Goal: Consume media (video, audio)

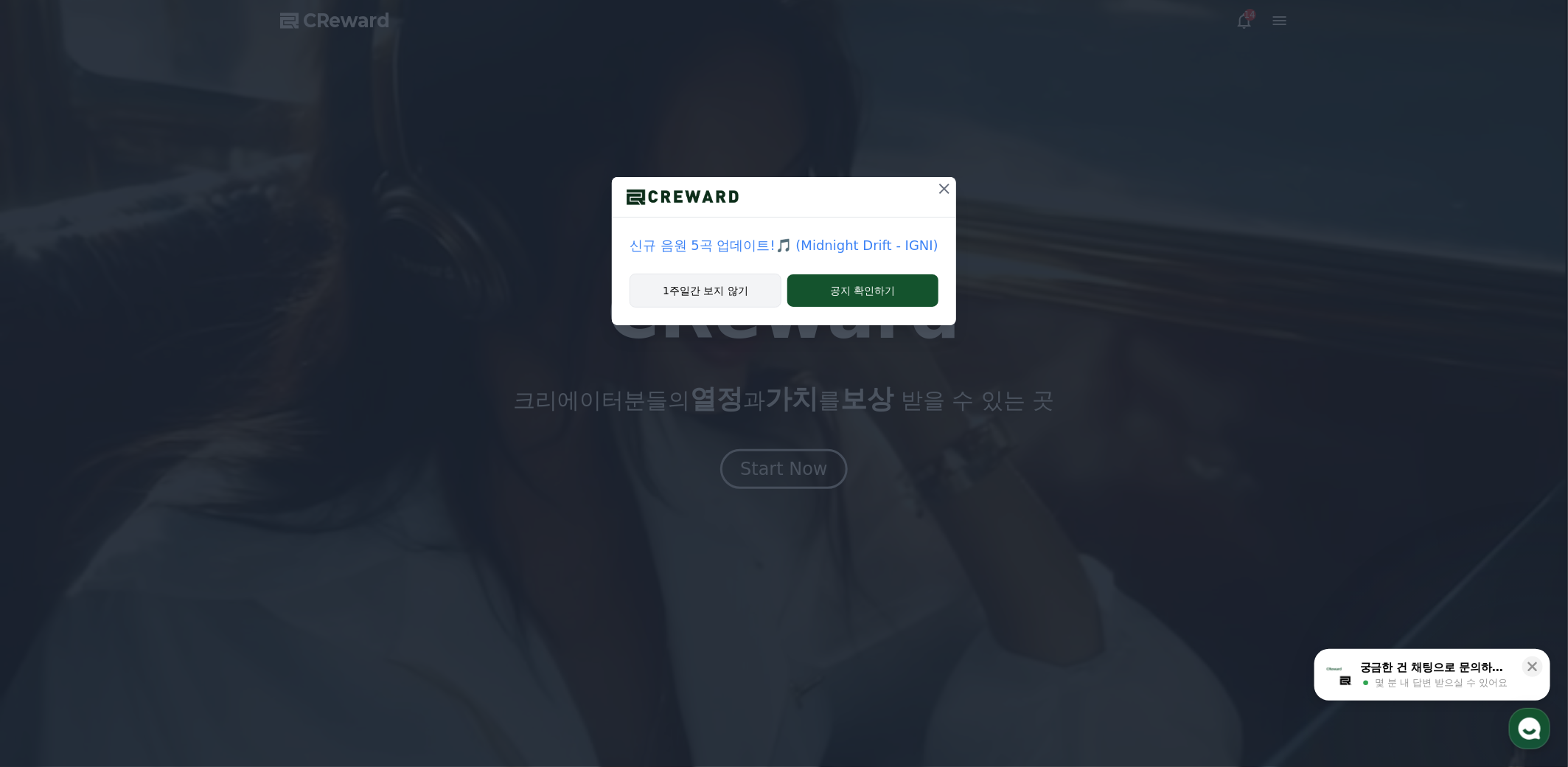
click at [718, 288] on button "1주일간 보지 않기" at bounding box center [705, 291] width 152 height 34
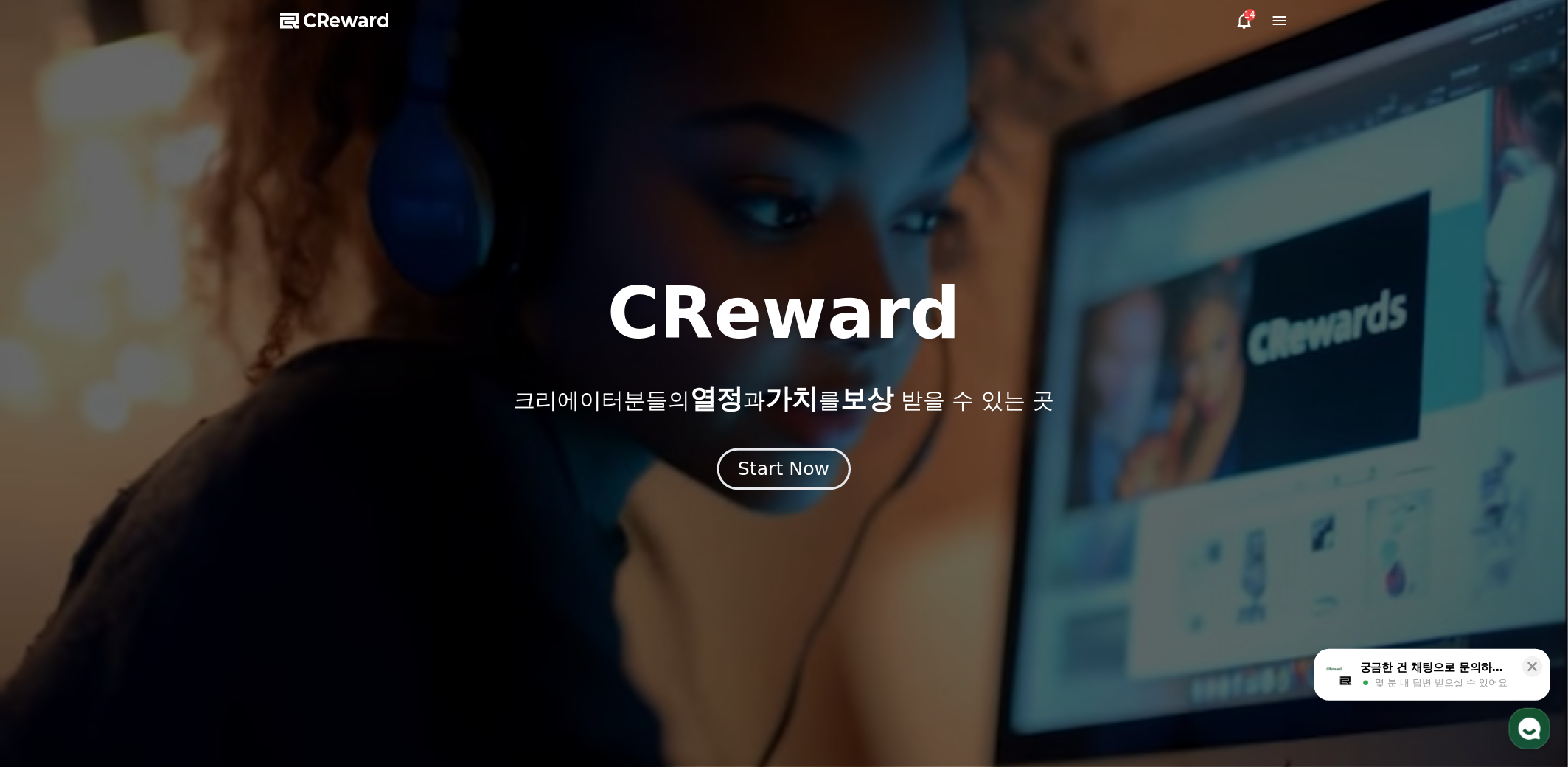
click at [786, 473] on div "Start Now" at bounding box center [783, 469] width 91 height 25
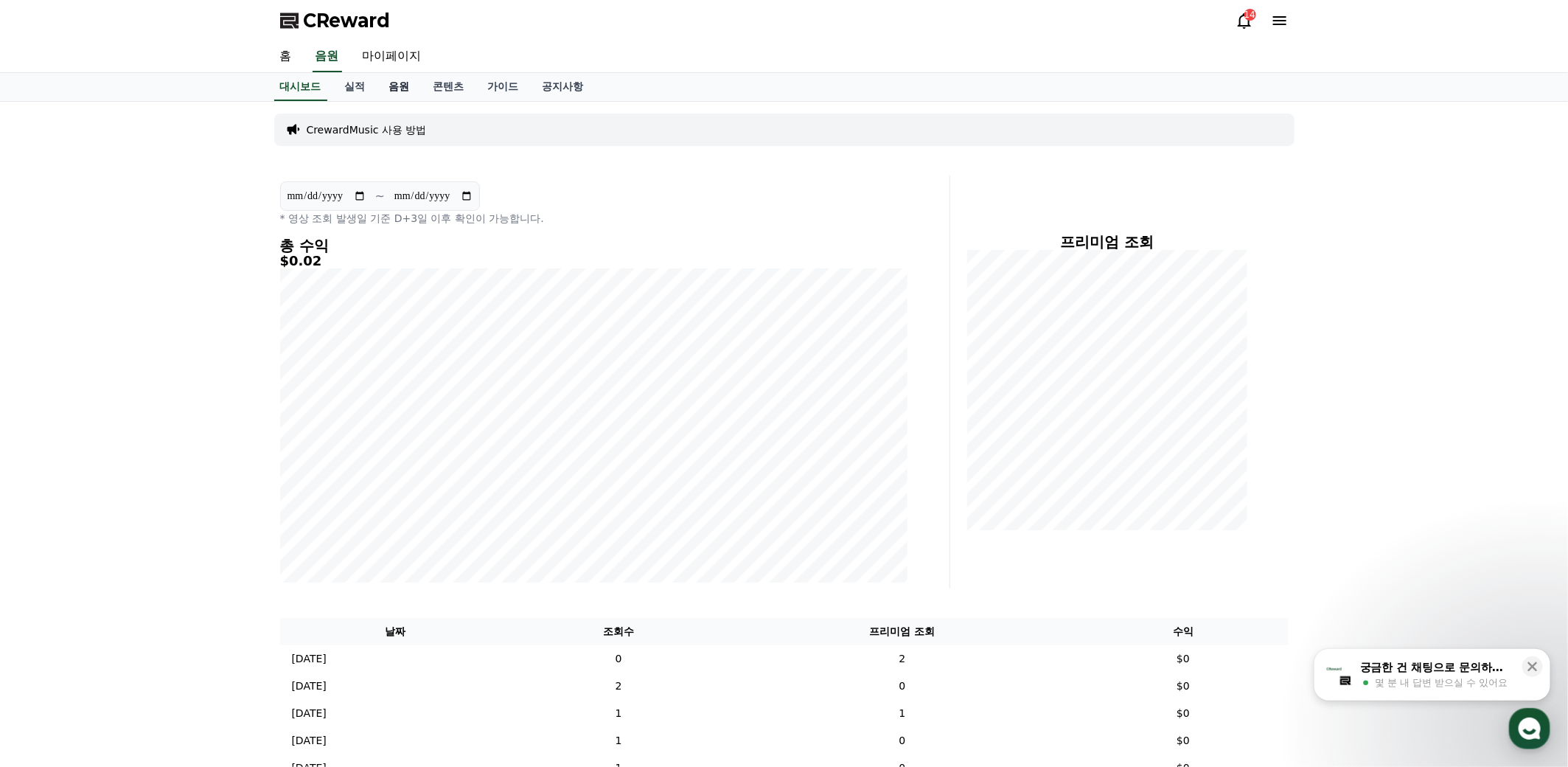
click at [403, 85] on link "음원" at bounding box center [399, 87] width 44 height 28
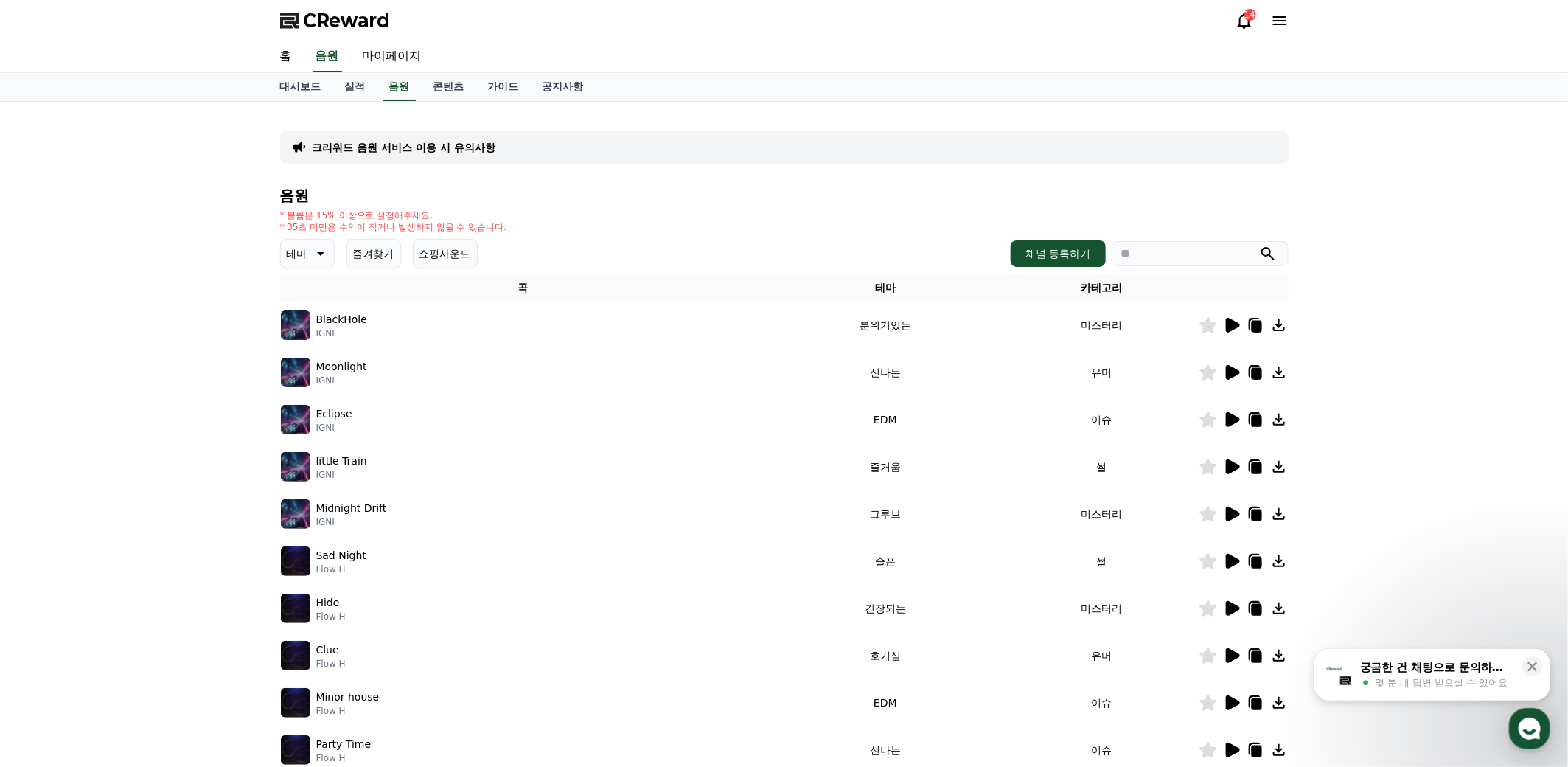
click at [320, 261] on icon at bounding box center [319, 253] width 17 height 17
click at [309, 393] on button "긴장되는" at bounding box center [309, 393] width 53 height 32
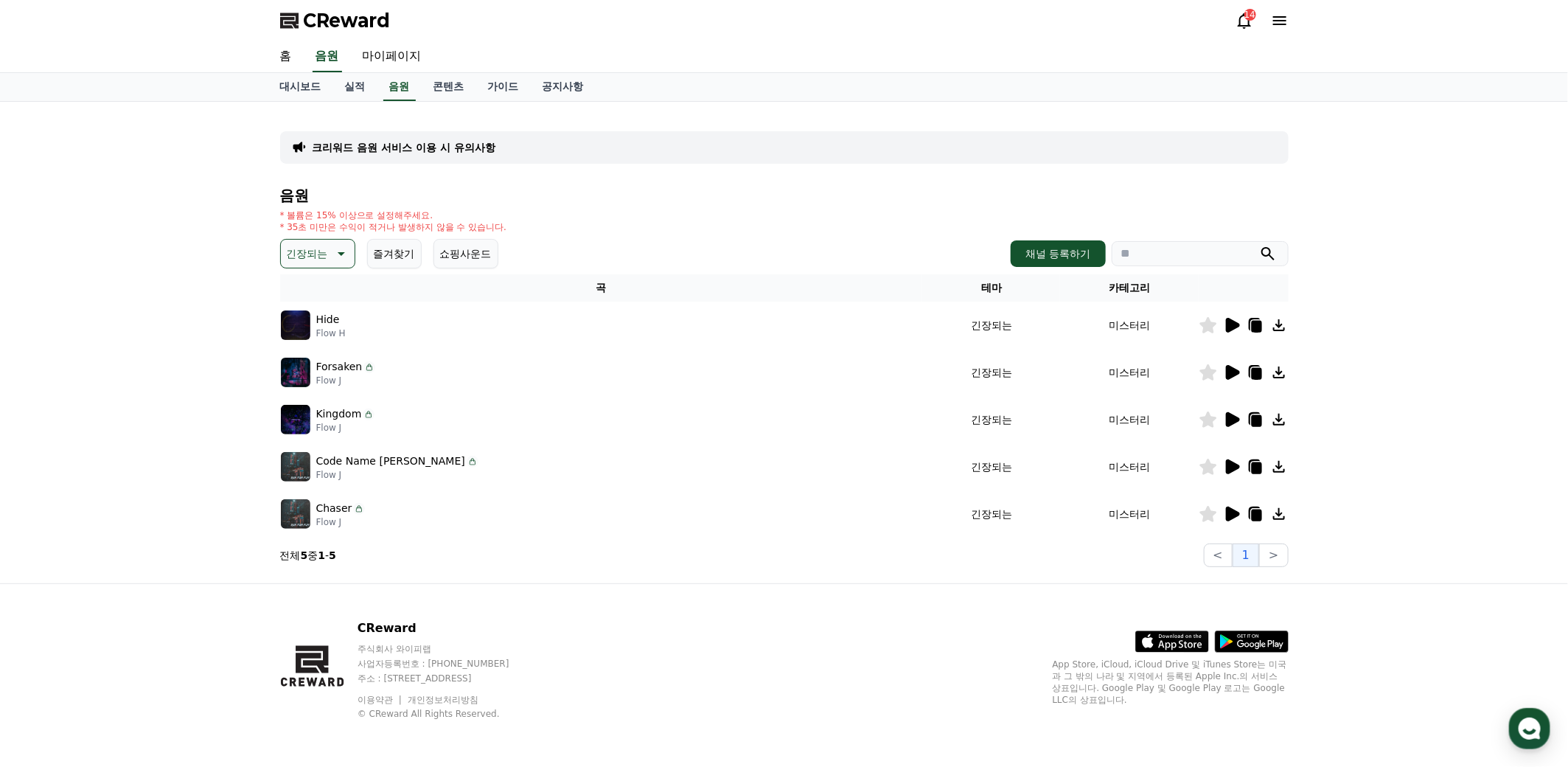
click at [1231, 321] on icon at bounding box center [1233, 325] width 14 height 15
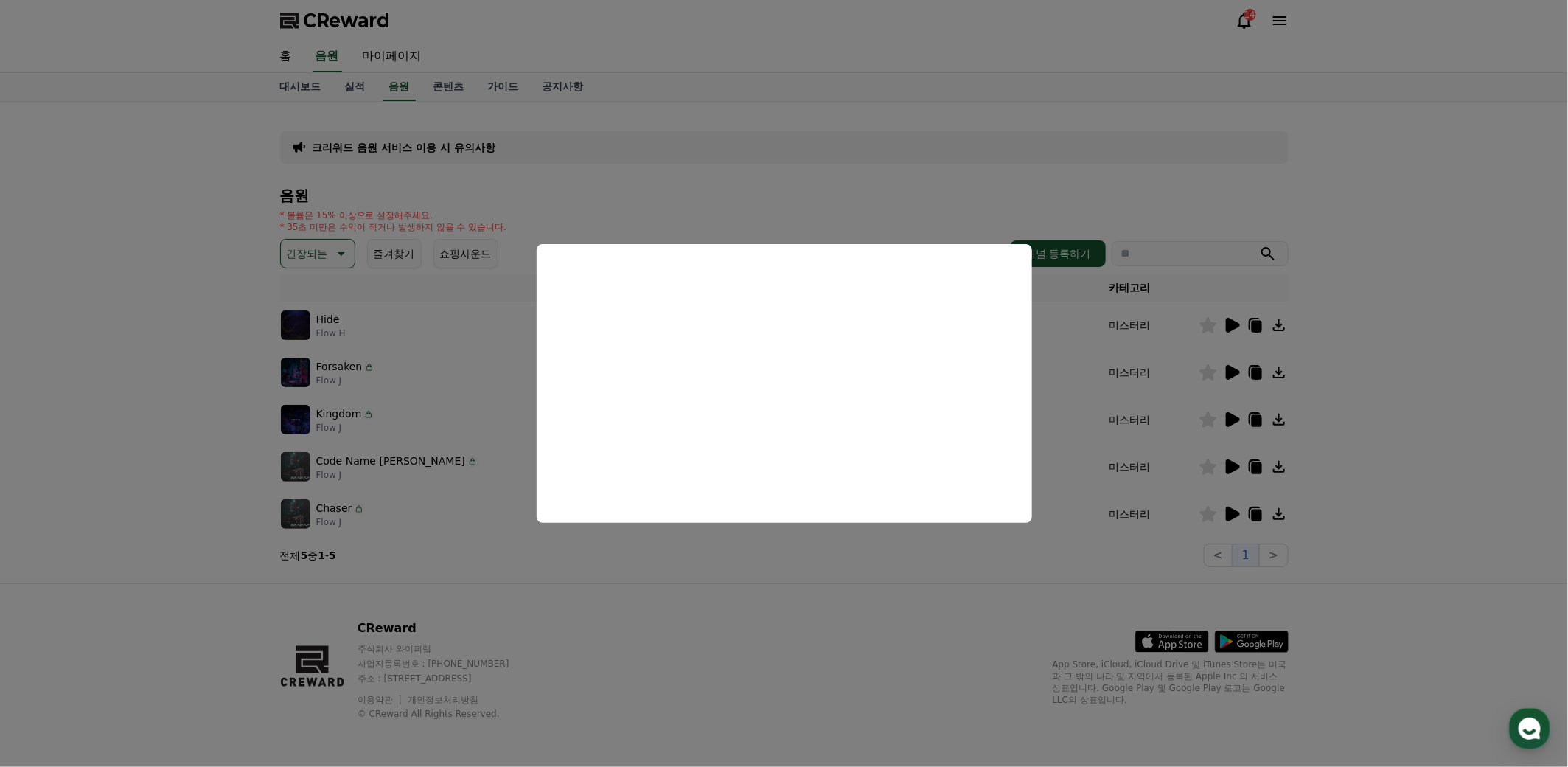
click at [1396, 388] on button "close modal" at bounding box center [784, 384] width 1568 height 767
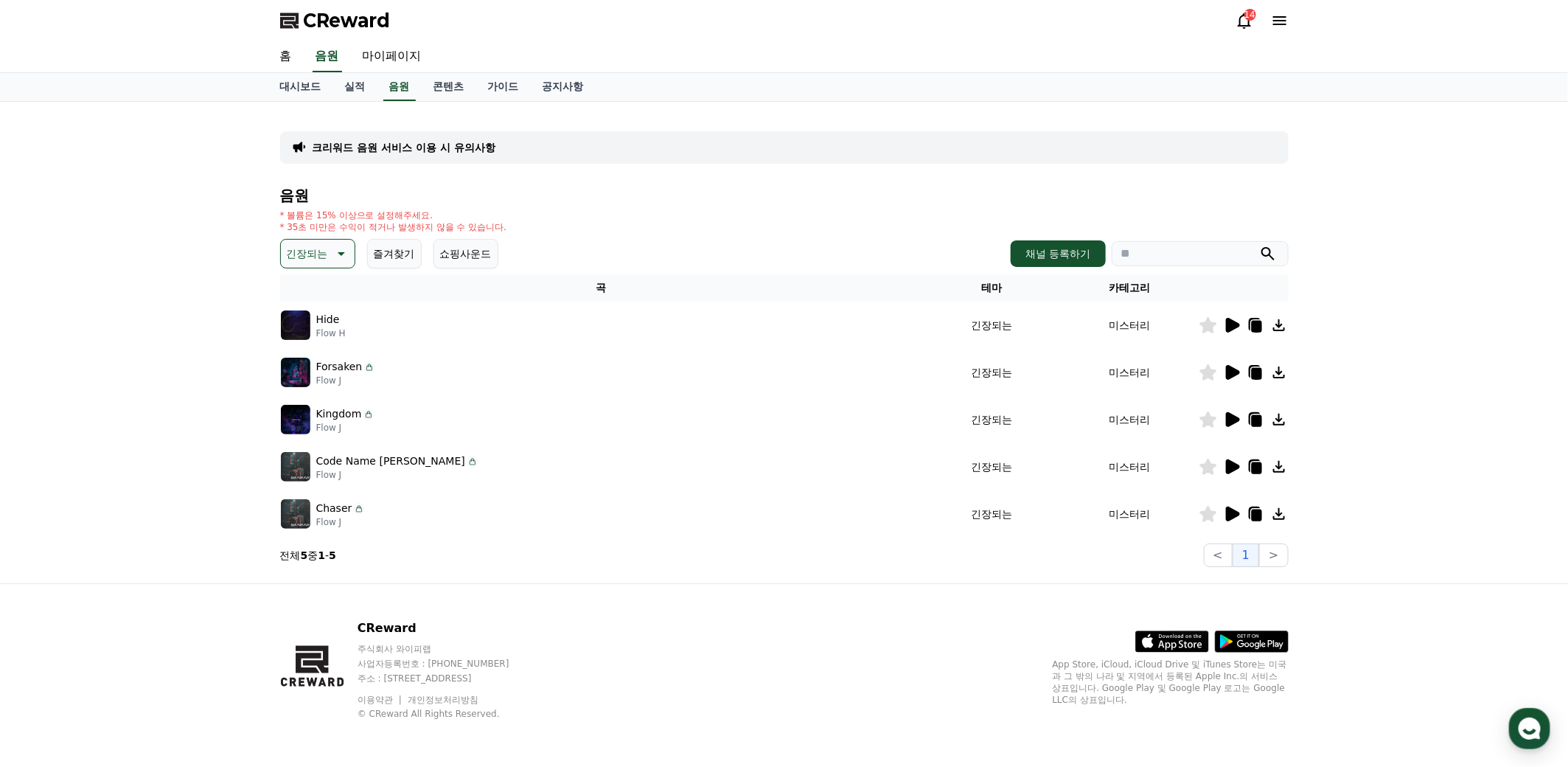
click at [1230, 375] on icon at bounding box center [1233, 373] width 14 height 15
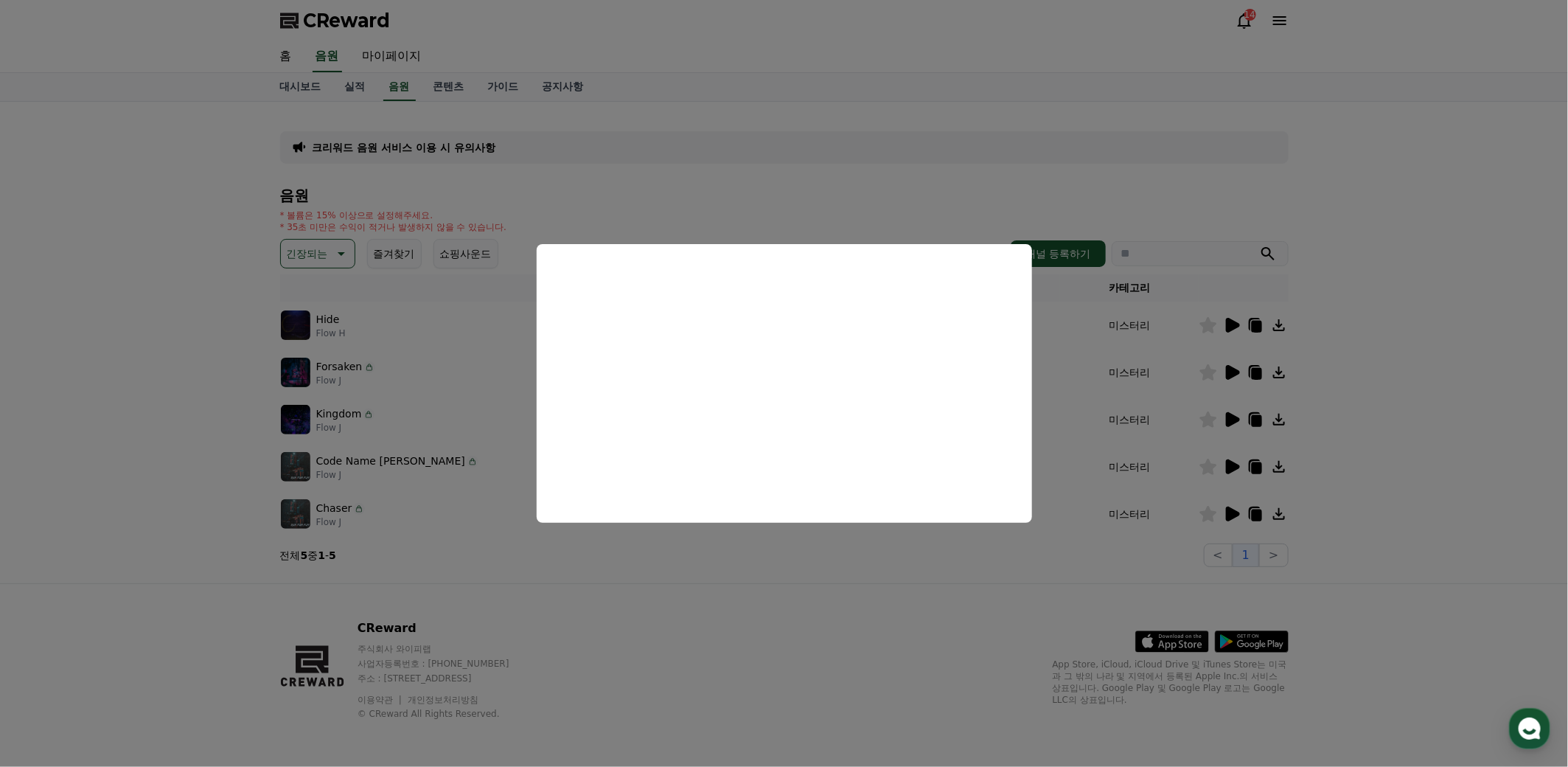
click at [905, 600] on button "close modal" at bounding box center [784, 384] width 1568 height 767
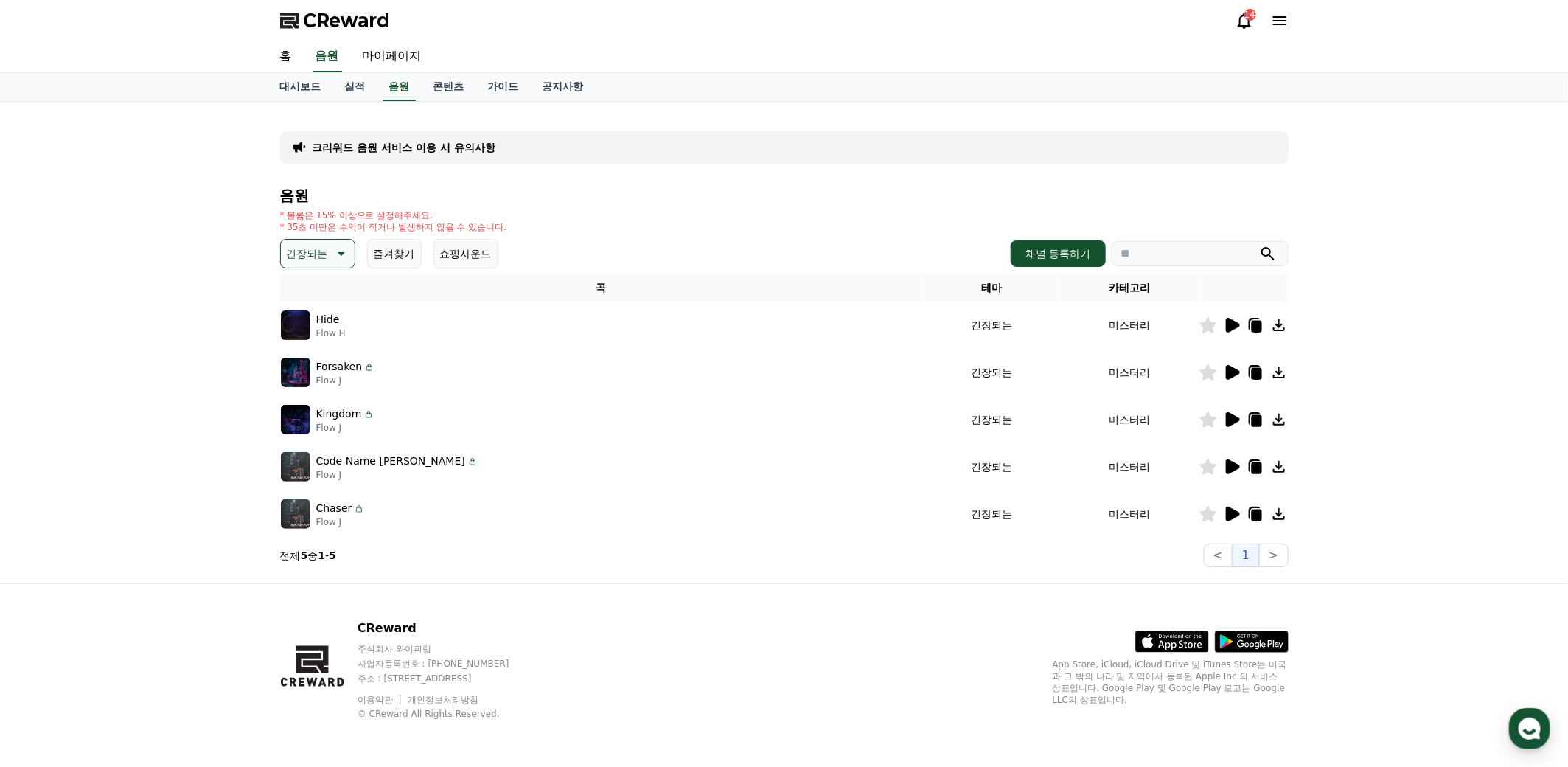
click at [1232, 420] on icon at bounding box center [1233, 420] width 14 height 15
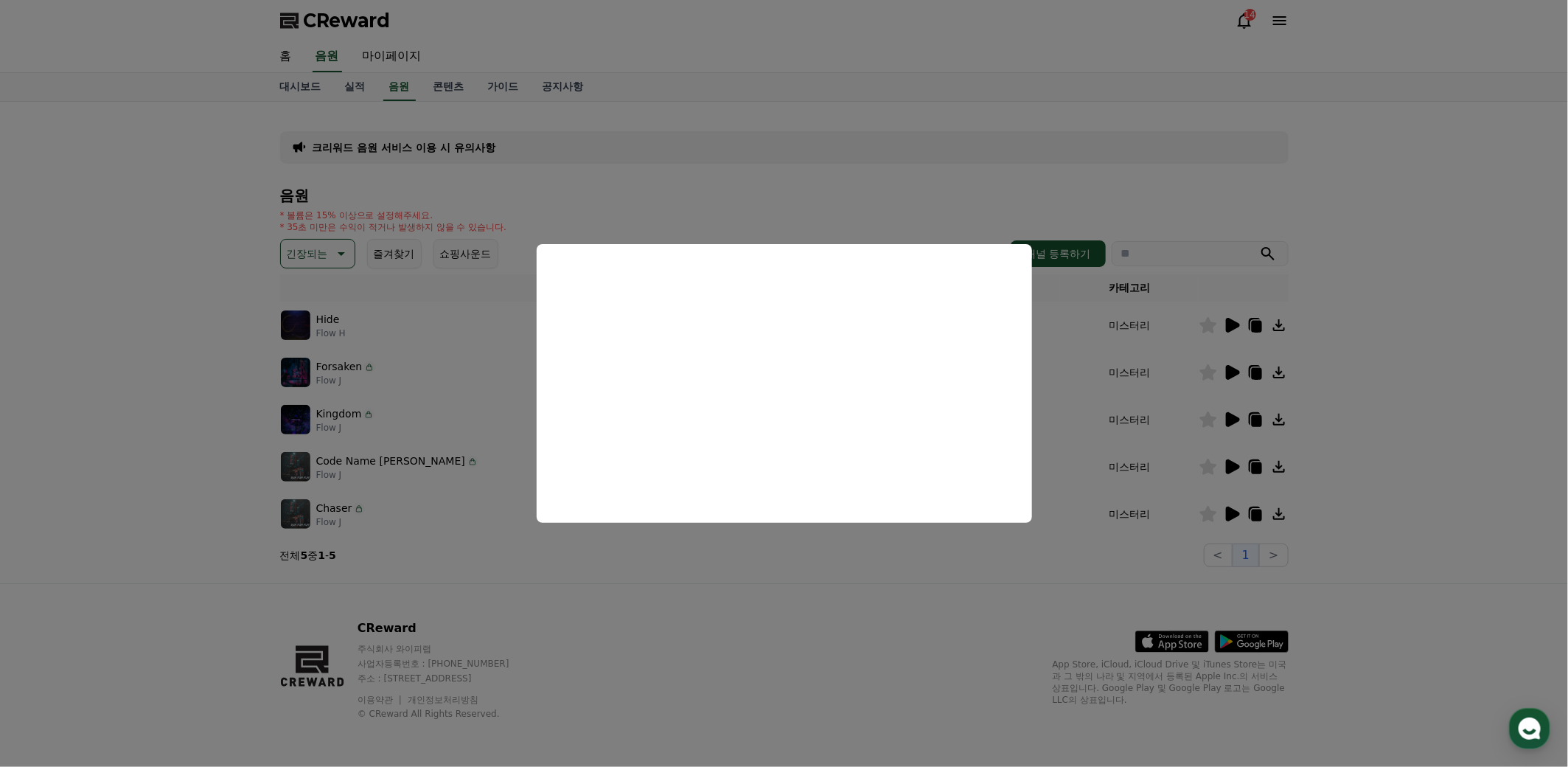
click at [988, 580] on button "close modal" at bounding box center [784, 384] width 1568 height 767
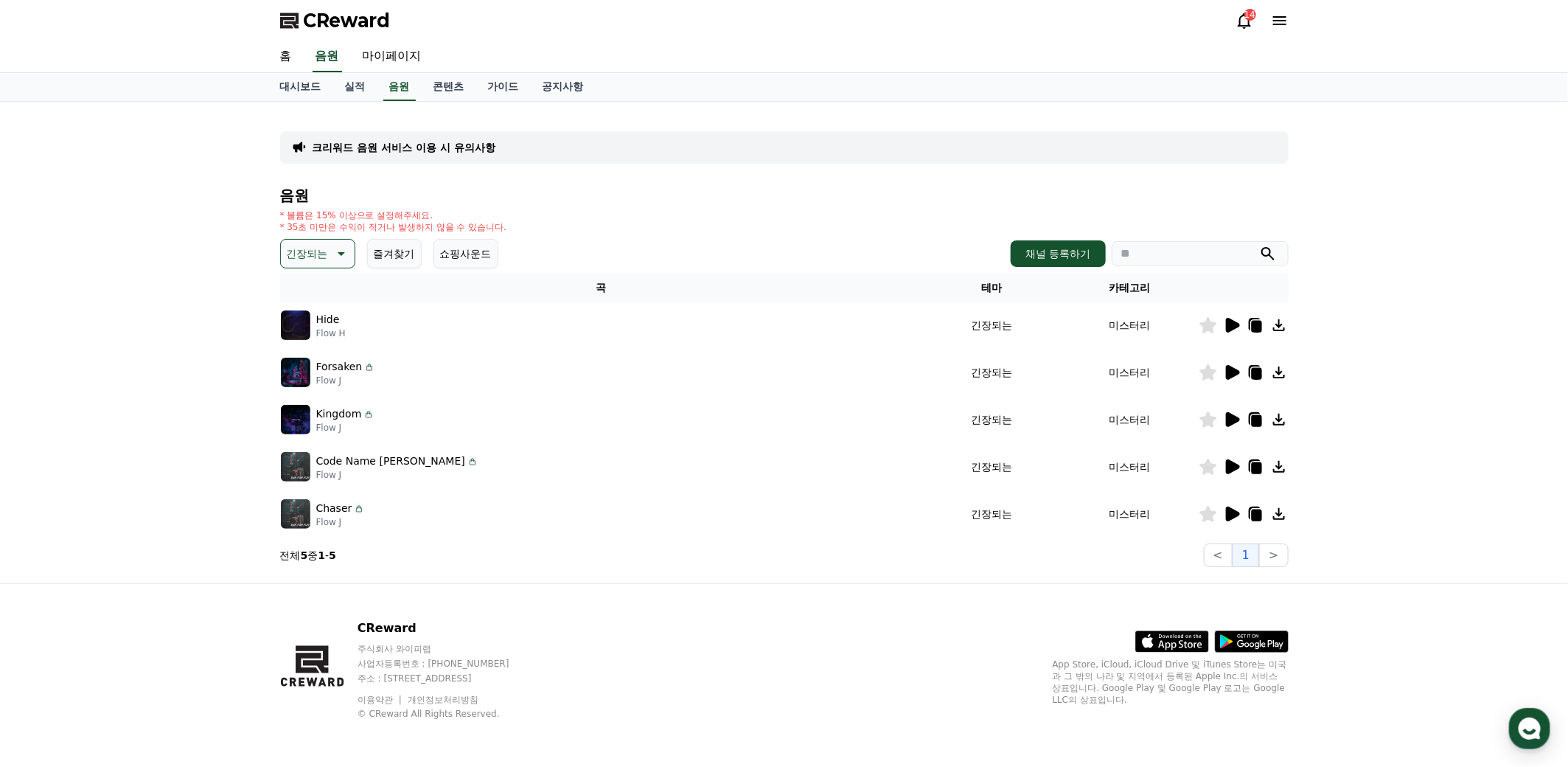
click at [1229, 464] on icon at bounding box center [1233, 467] width 14 height 15
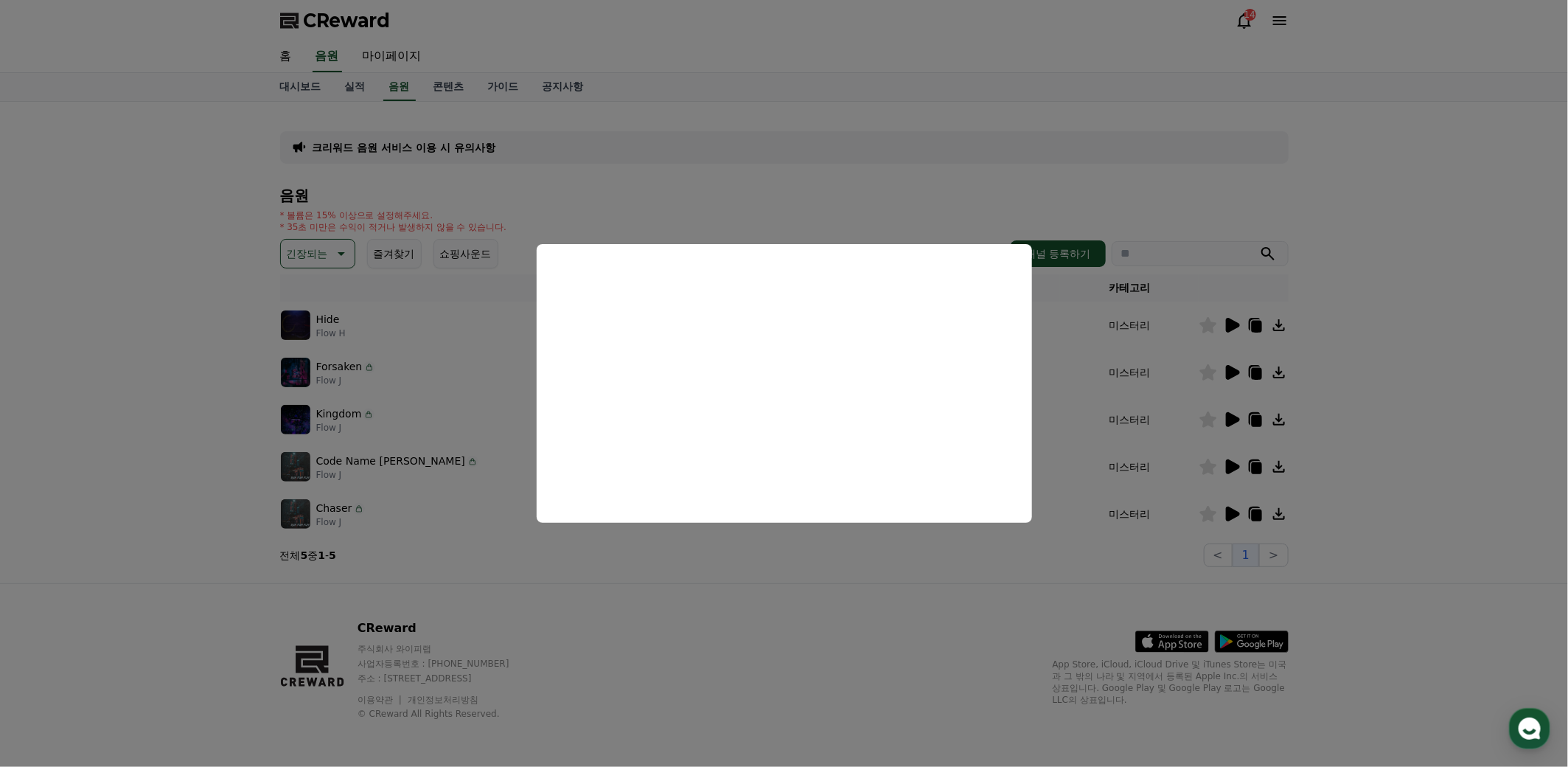
click at [1430, 501] on button "close modal" at bounding box center [784, 384] width 1568 height 767
